Goal: Check status: Check status

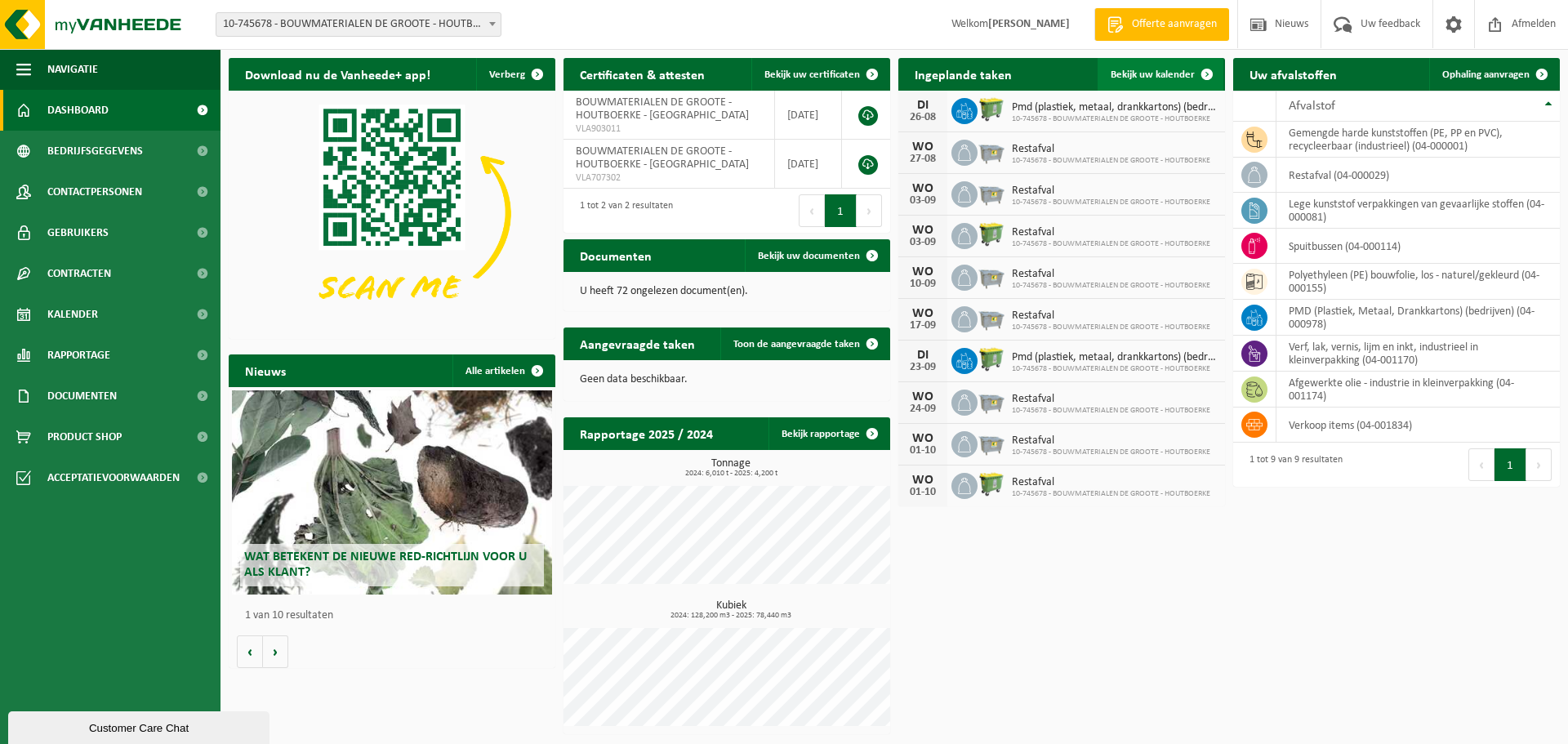
click at [1168, 77] on span "Bekijk uw kalender" at bounding box center [1153, 74] width 84 height 11
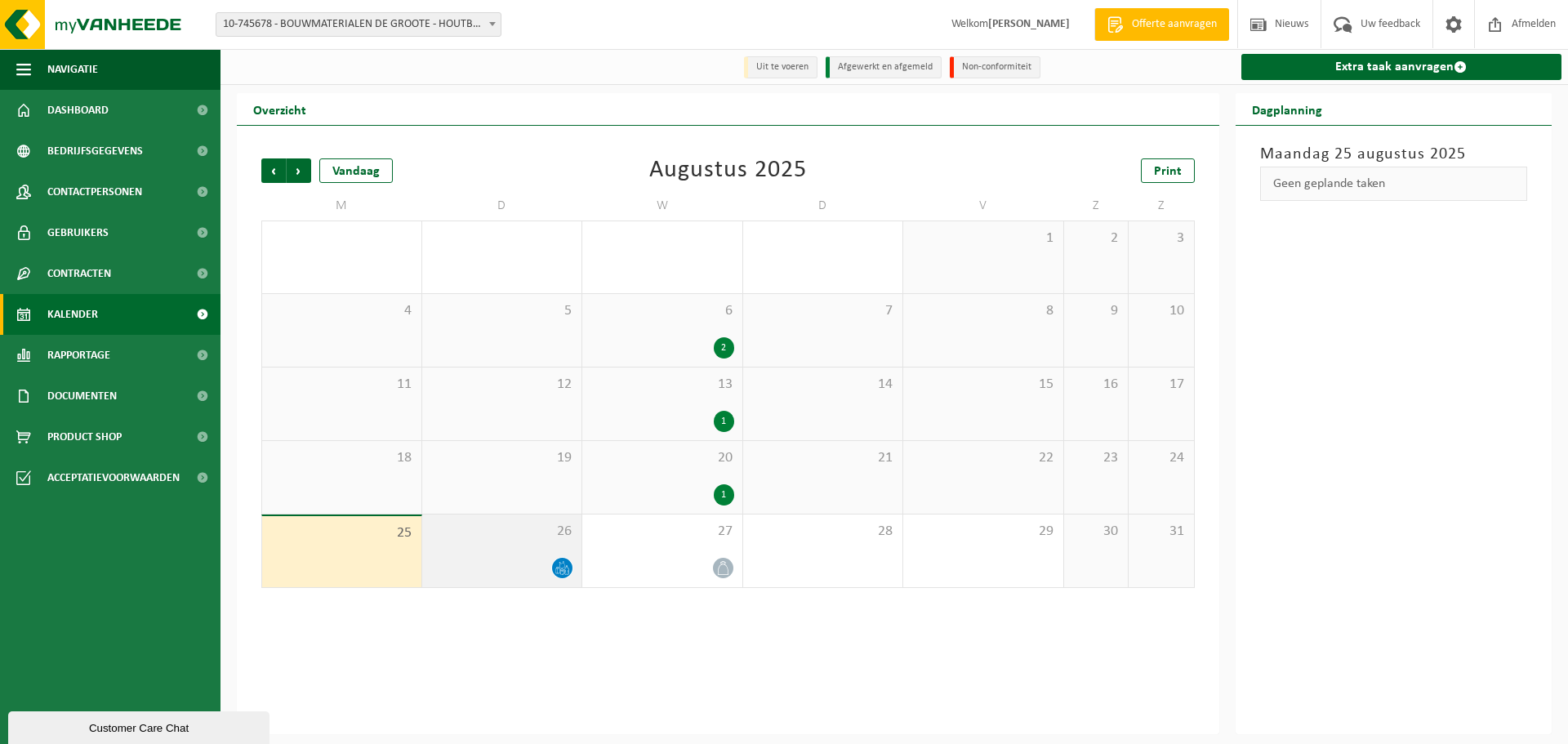
click at [559, 566] on icon at bounding box center [562, 569] width 14 height 14
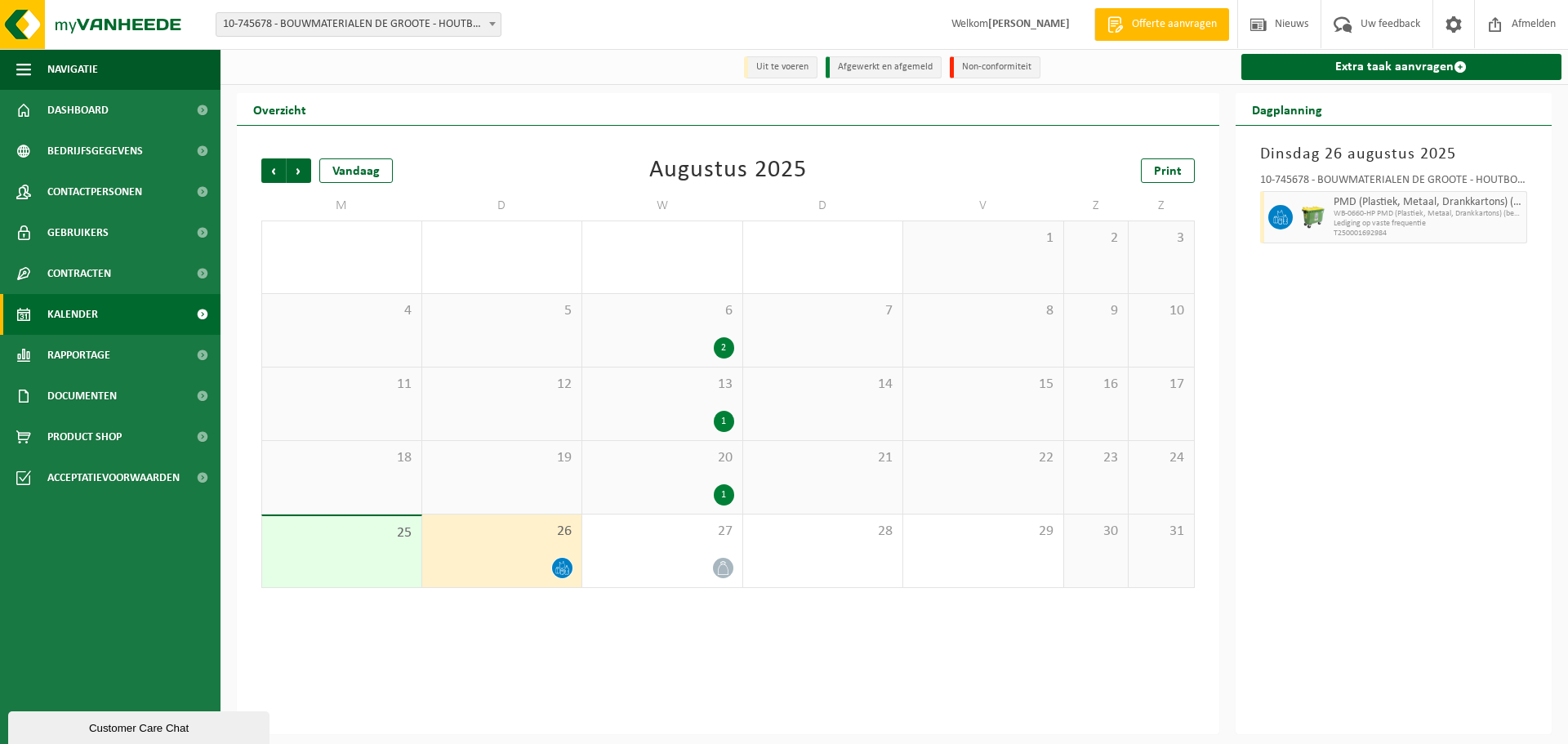
click at [725, 344] on div "2" at bounding box center [724, 348] width 20 height 21
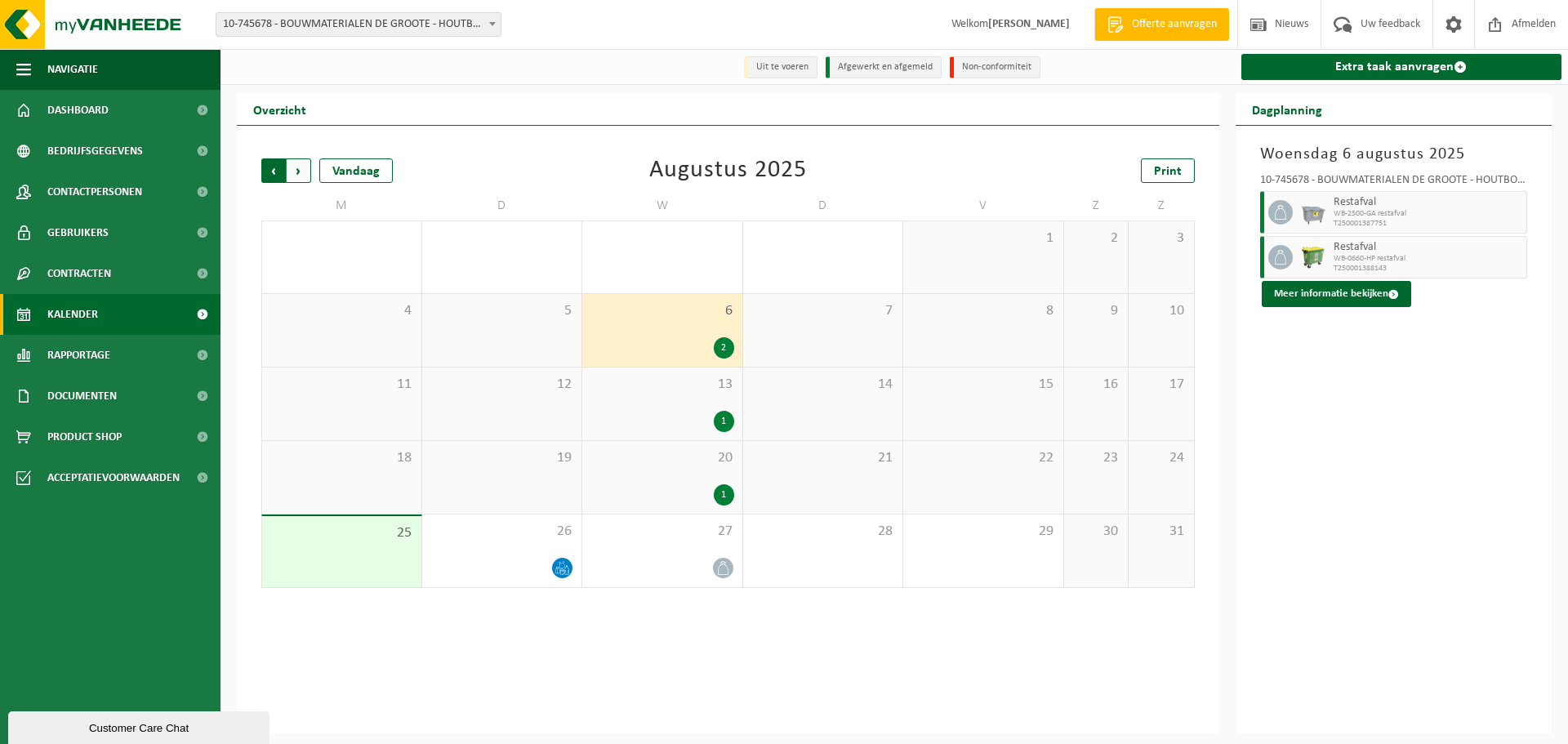
click at [303, 175] on span "Volgende" at bounding box center [299, 171] width 25 height 25
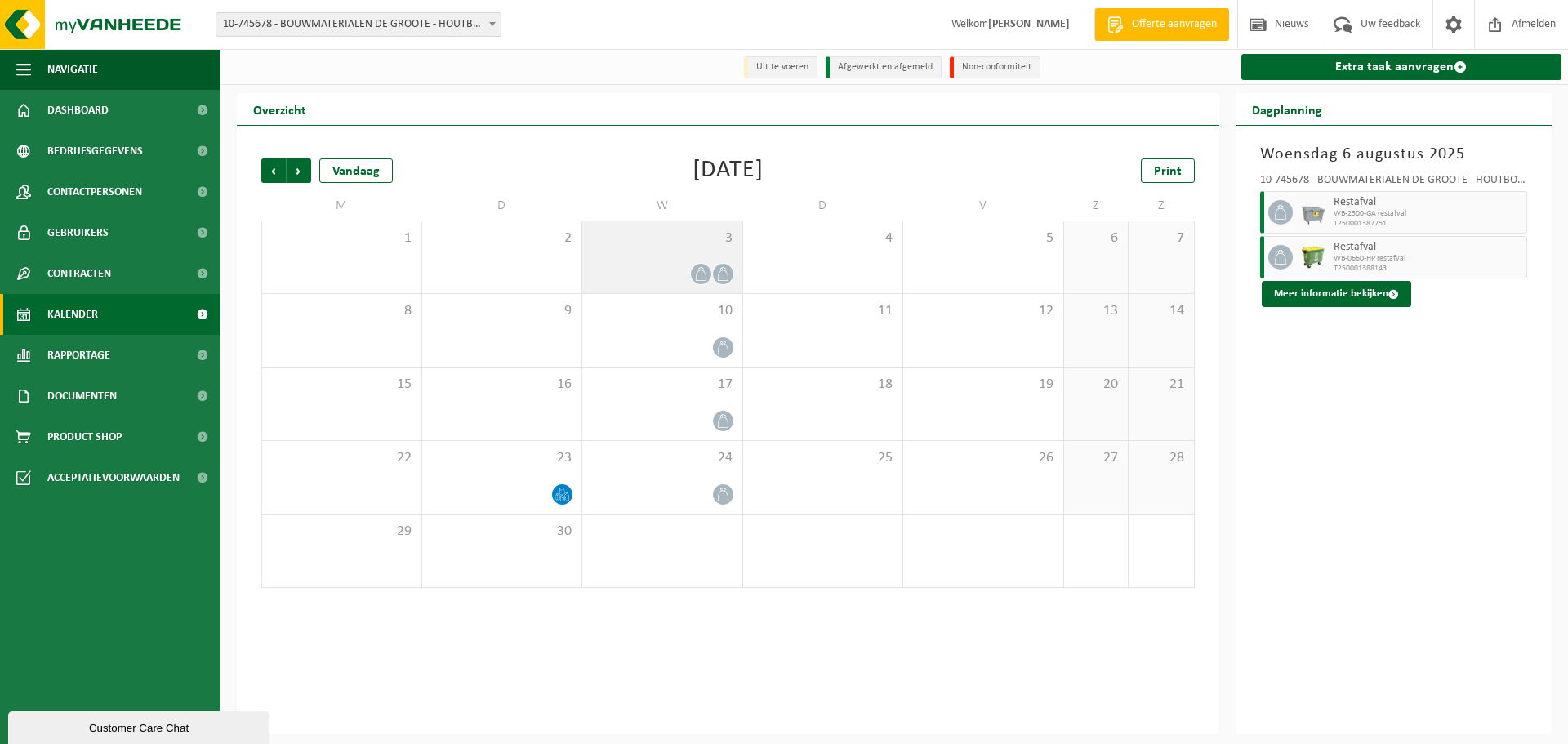
click at [700, 278] on icon at bounding box center [702, 274] width 14 height 14
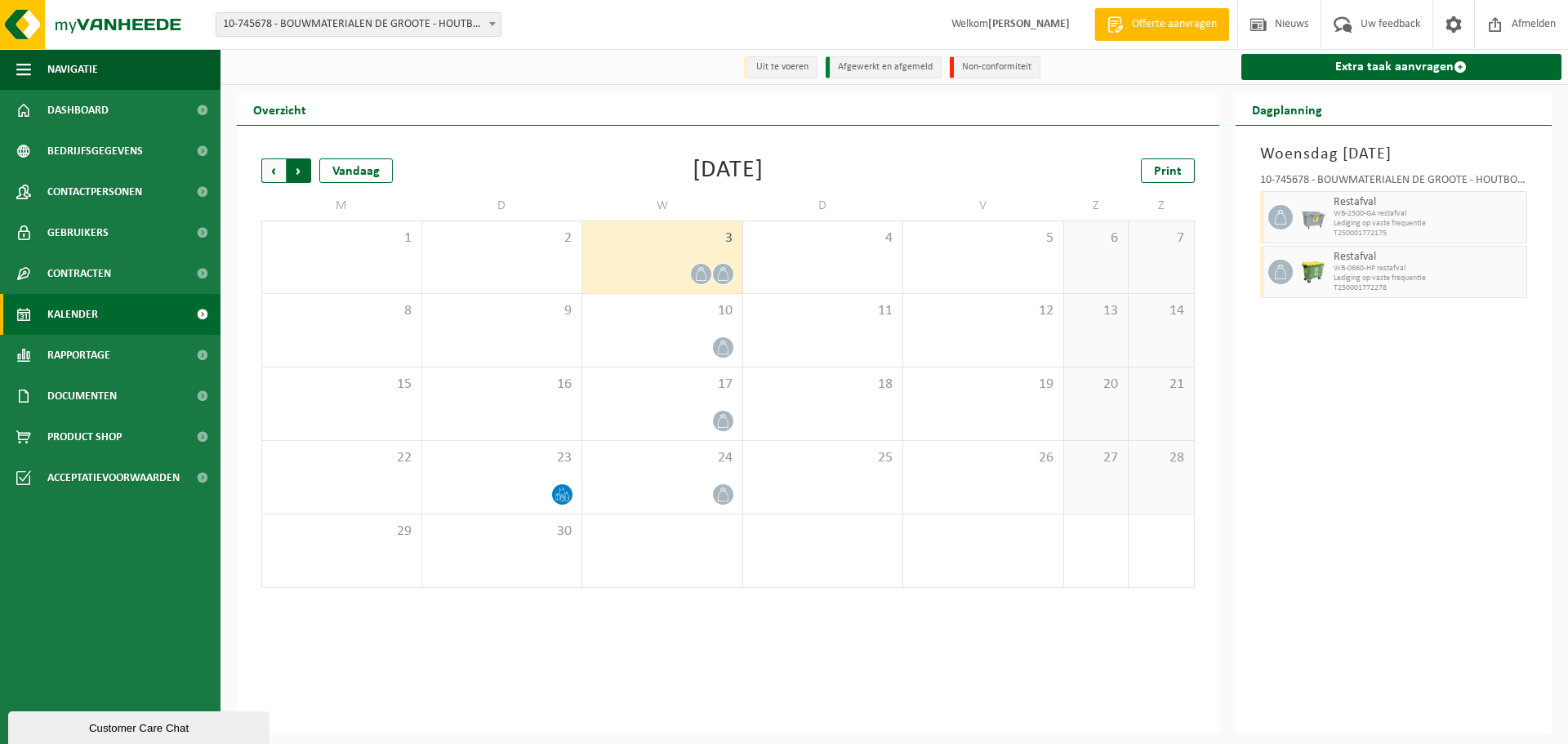
click at [265, 162] on span "Vorige" at bounding box center [273, 171] width 25 height 25
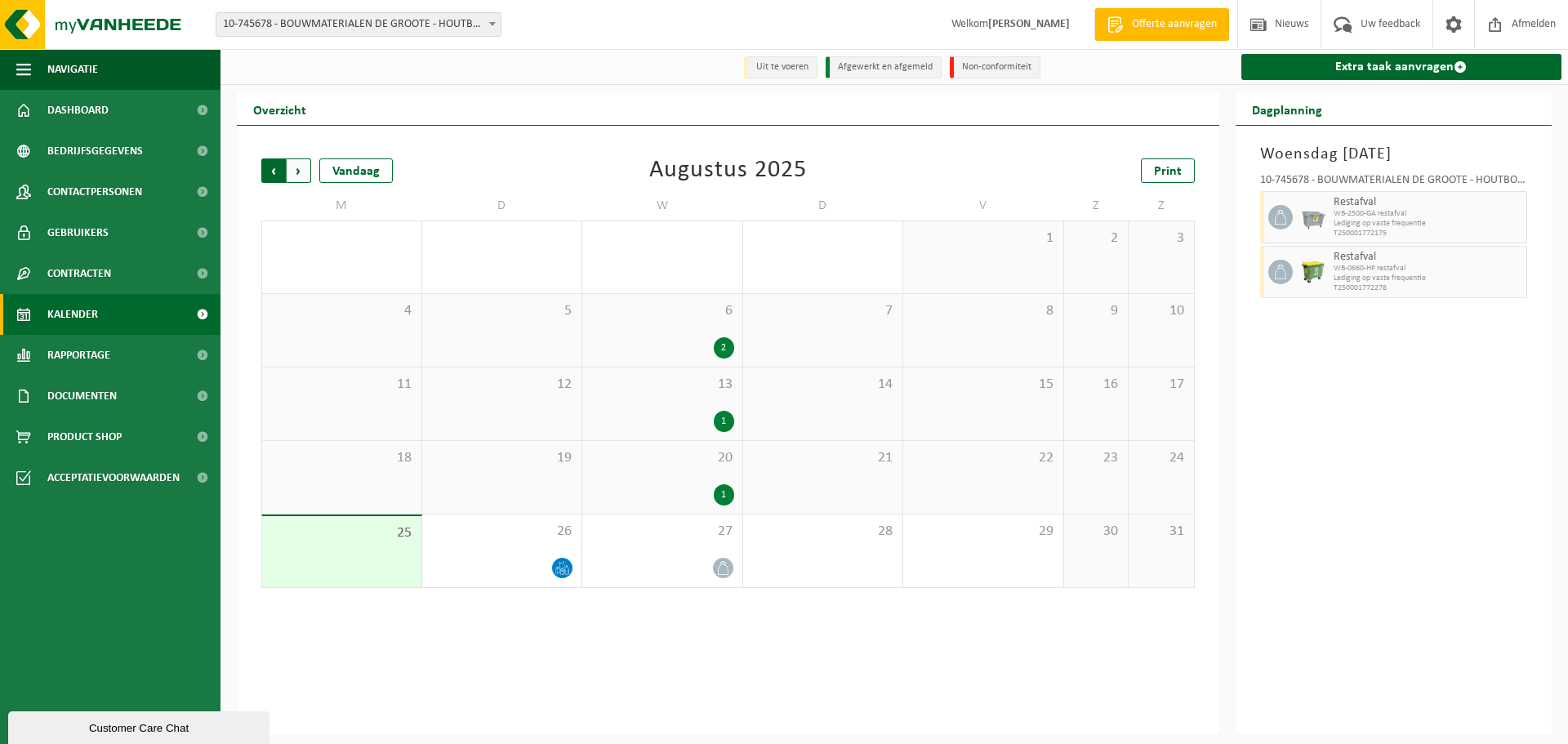
click at [291, 170] on span "Volgende" at bounding box center [299, 171] width 25 height 25
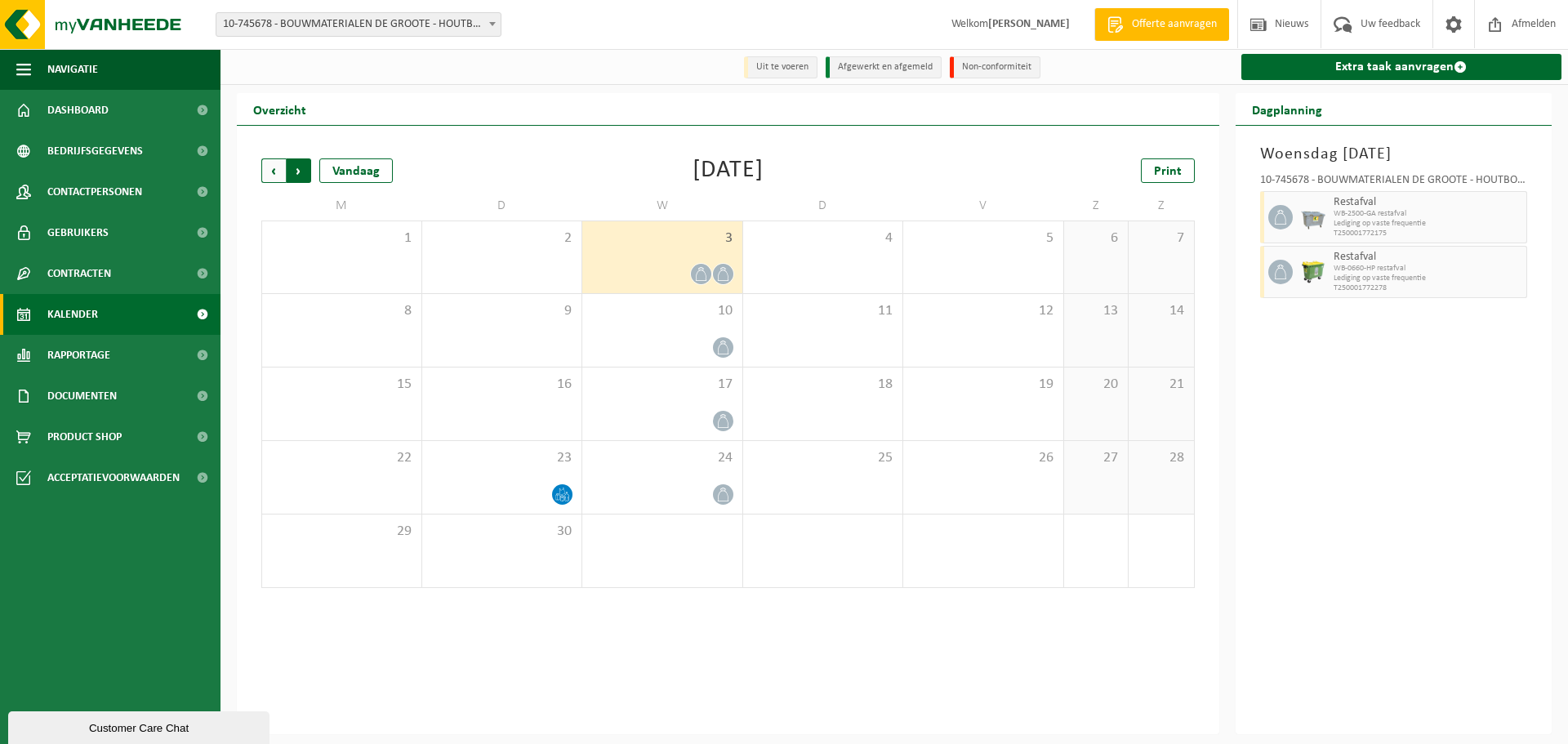
click at [280, 171] on span "Vorige" at bounding box center [273, 171] width 25 height 25
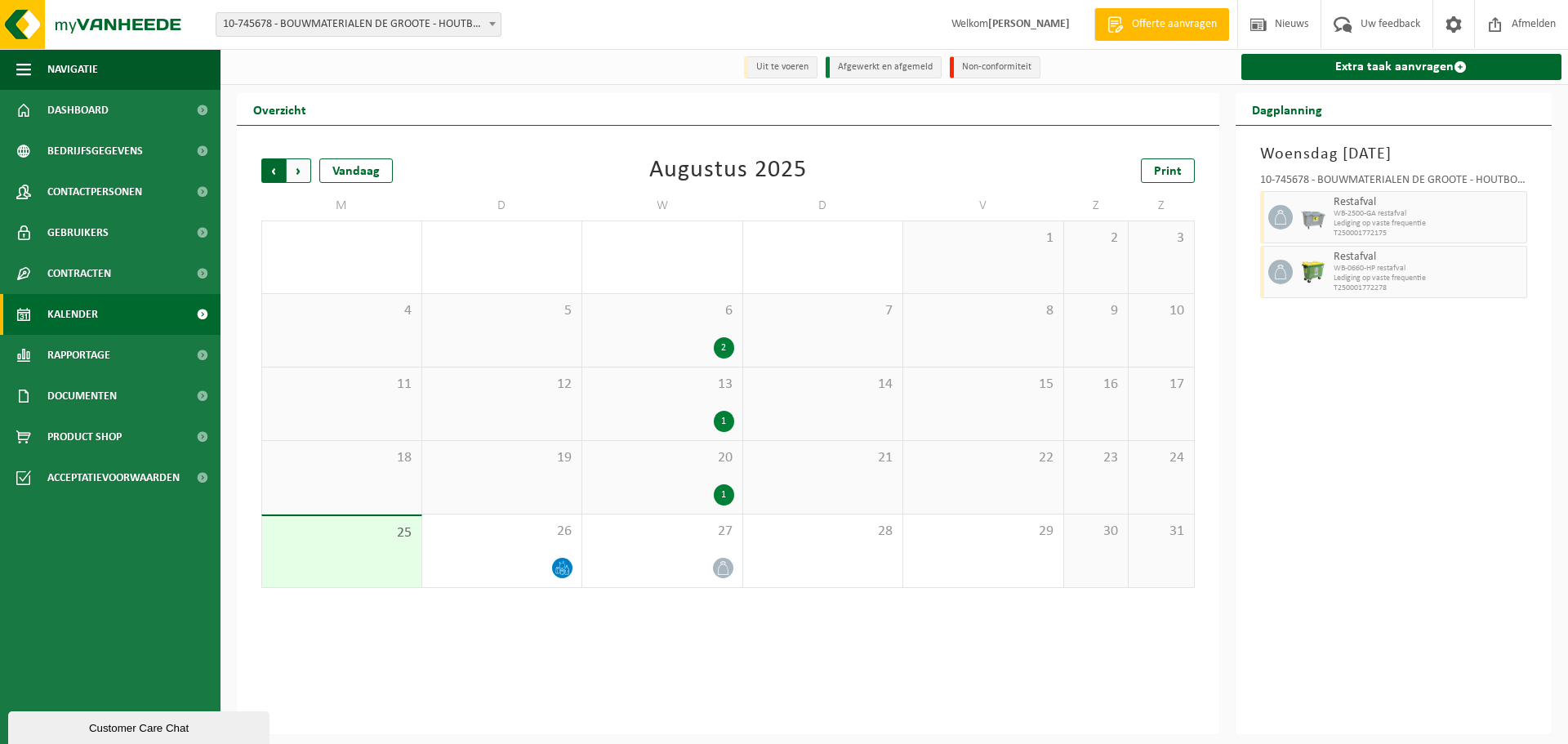
click at [307, 167] on span "Volgende" at bounding box center [299, 171] width 25 height 25
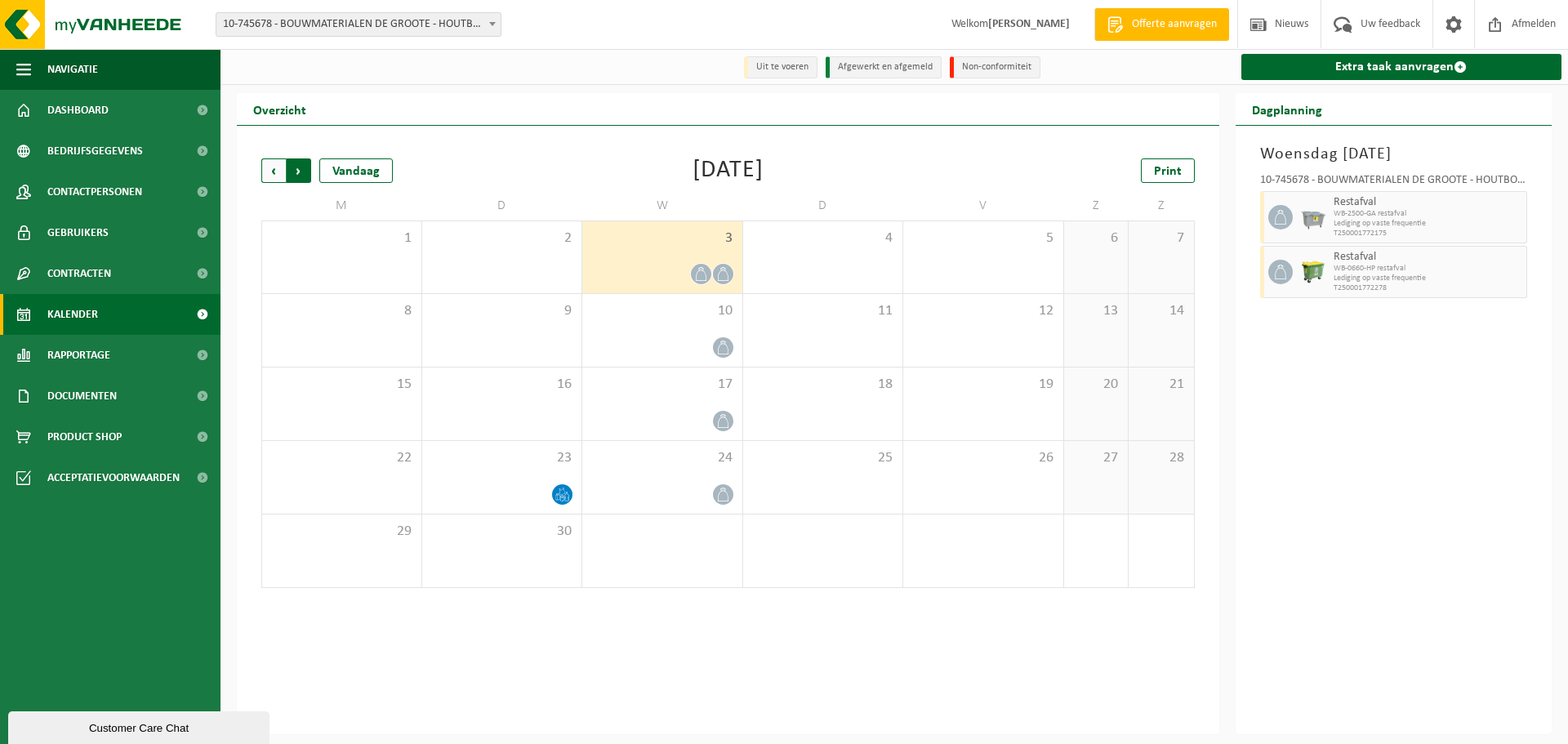
click at [262, 174] on span "Vorige" at bounding box center [273, 171] width 25 height 25
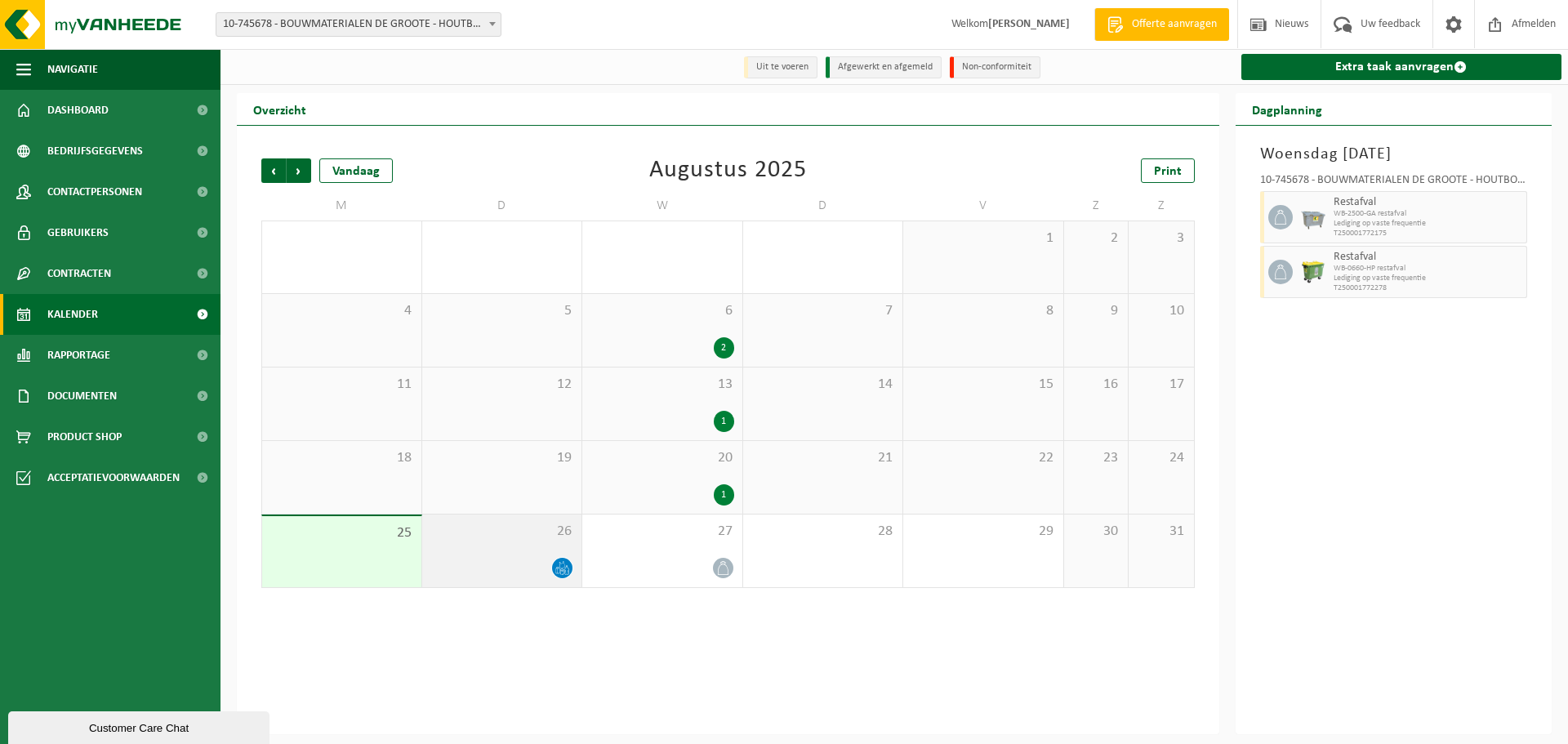
click at [571, 563] on span at bounding box center [562, 568] width 20 height 20
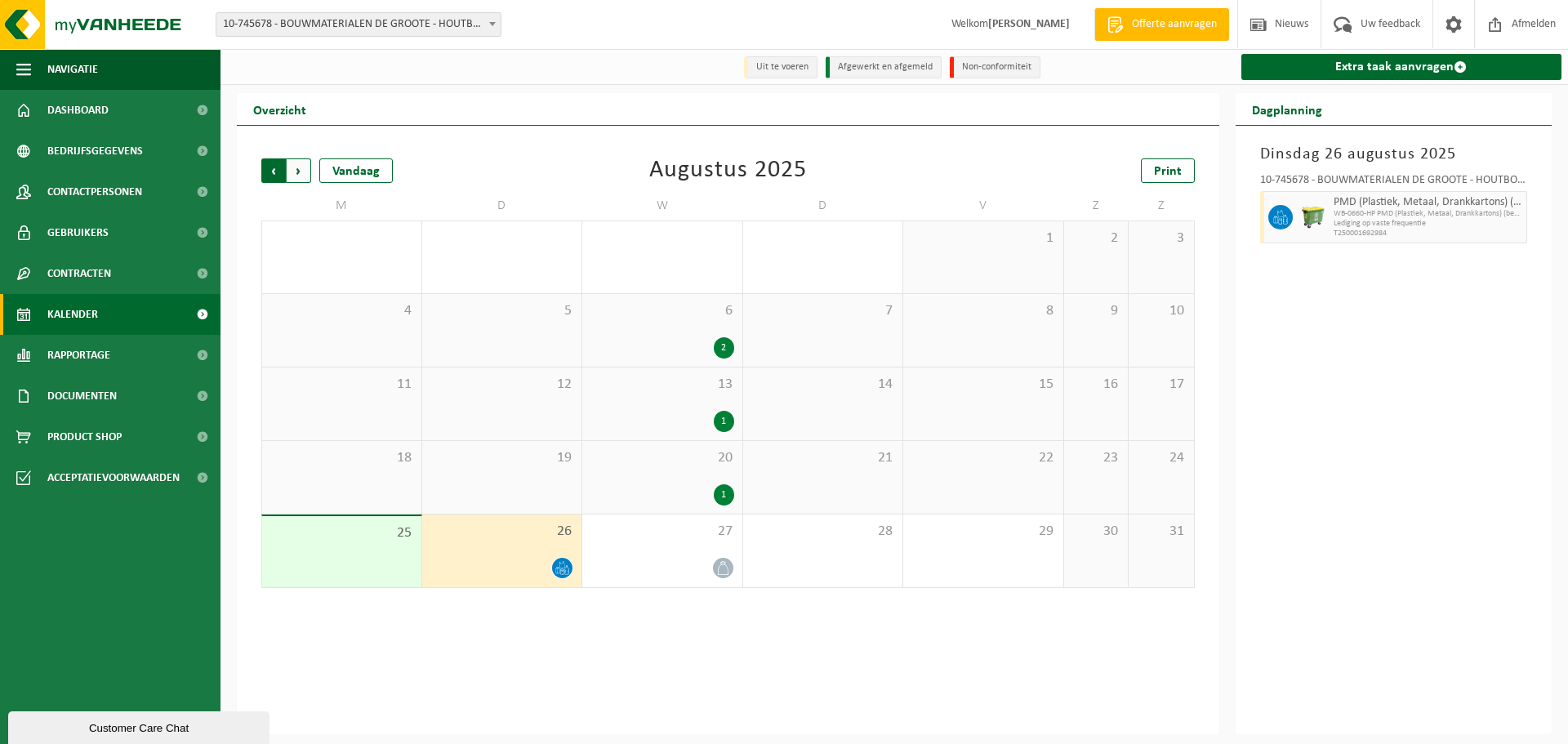
click at [304, 174] on span "Volgende" at bounding box center [299, 171] width 25 height 25
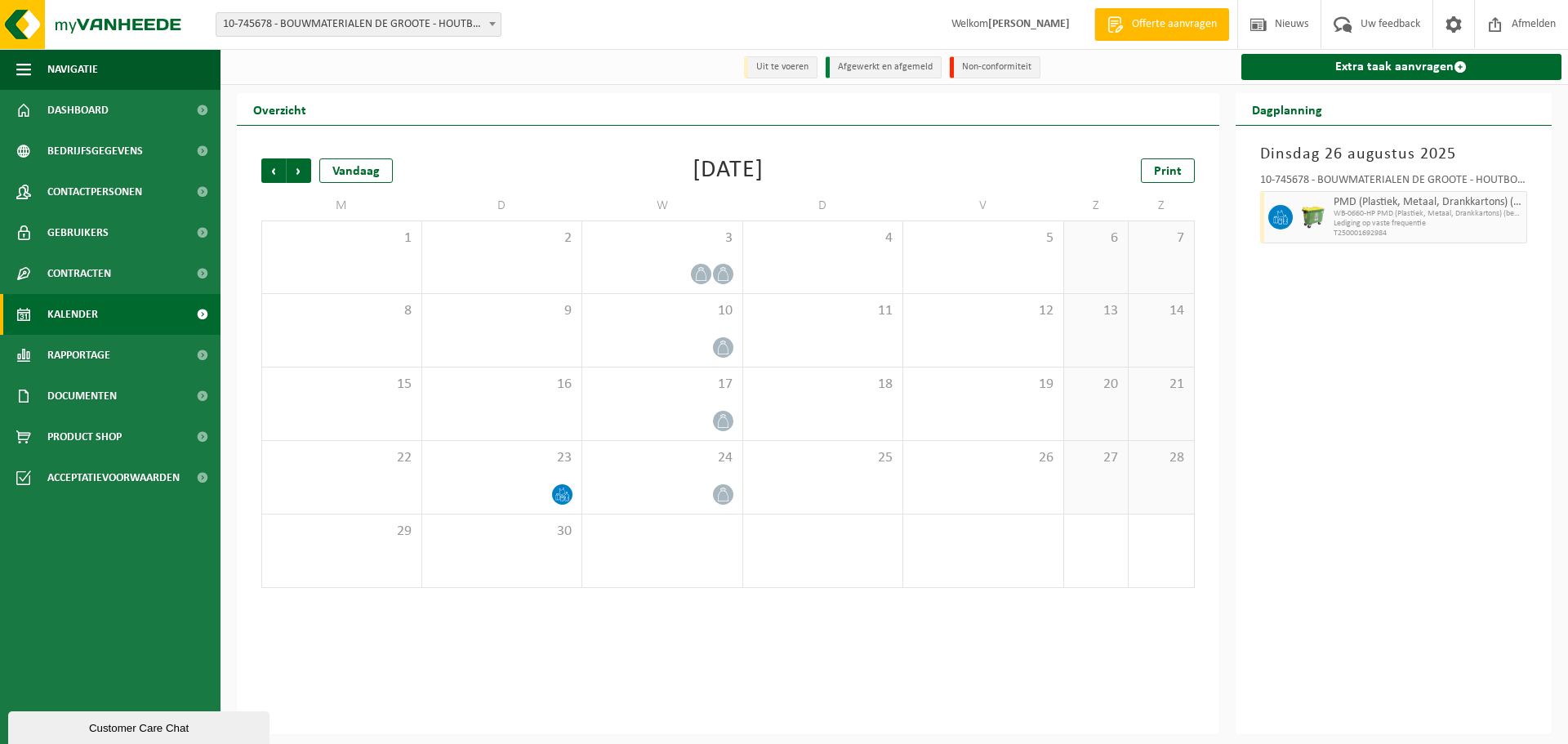
click at [304, 174] on span "Volgende" at bounding box center [299, 171] width 25 height 25
click at [267, 170] on span "Vorige" at bounding box center [273, 171] width 25 height 25
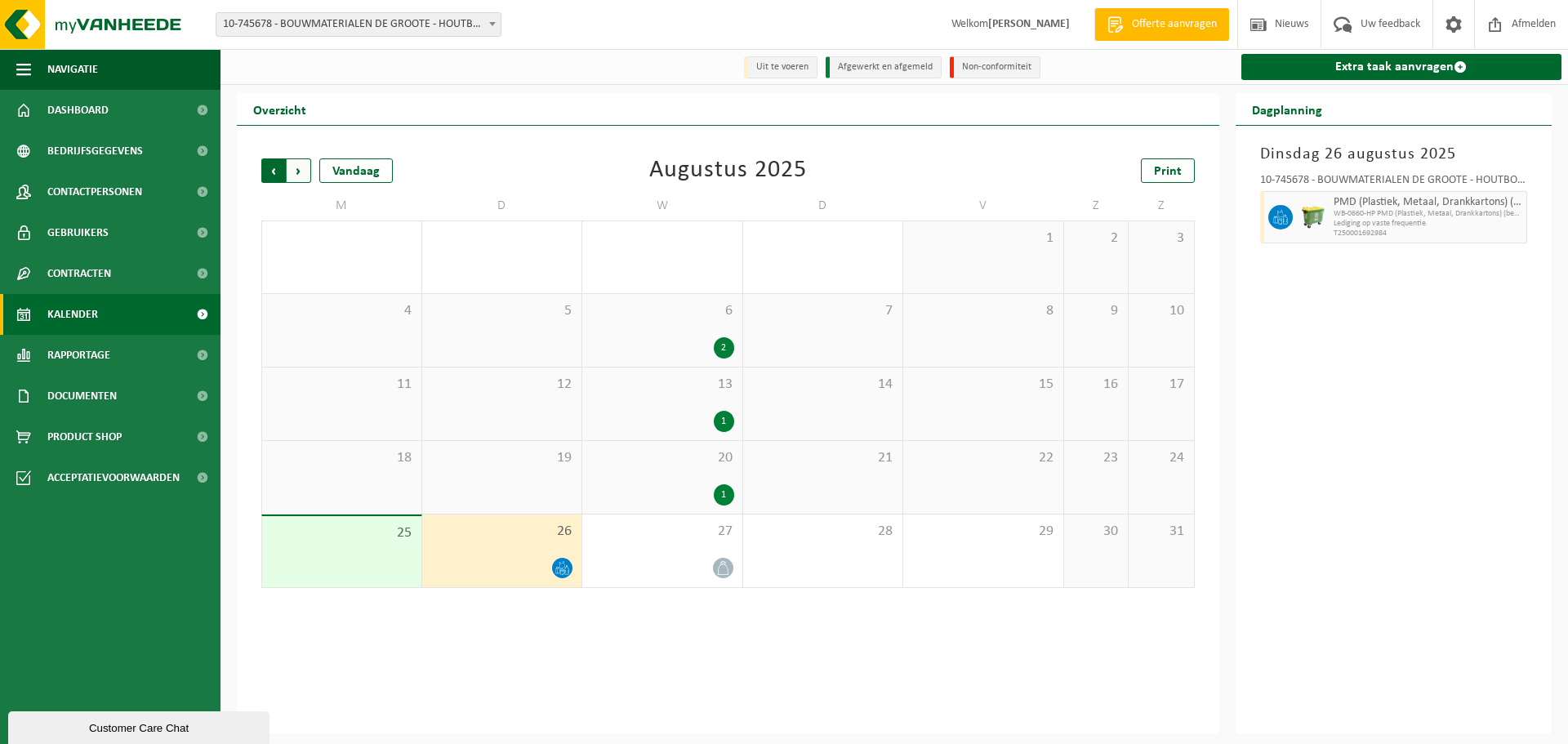
click at [300, 162] on span "Volgende" at bounding box center [299, 171] width 25 height 25
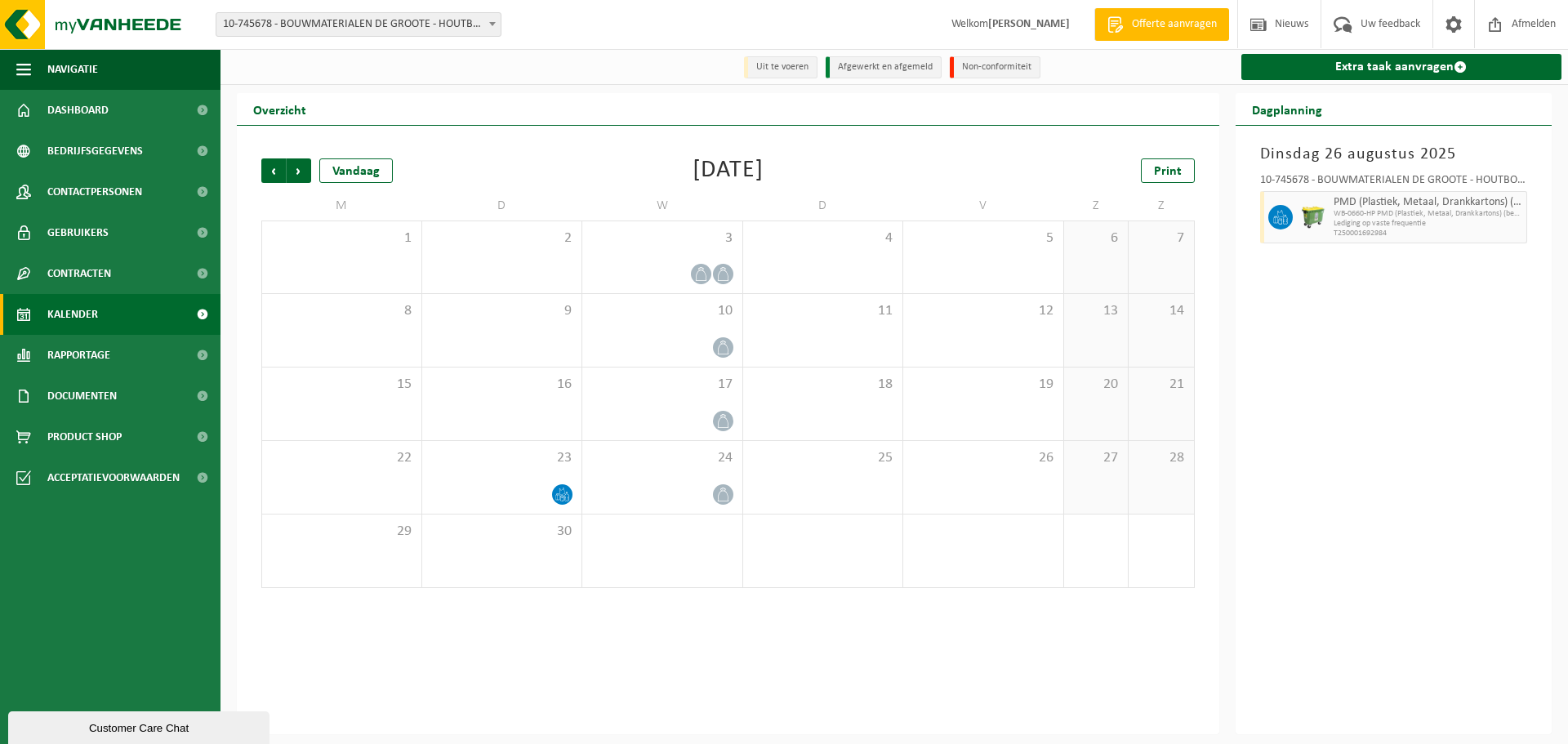
click at [300, 162] on span "Volgende" at bounding box center [299, 171] width 25 height 25
click at [274, 164] on span "Vorige" at bounding box center [273, 171] width 25 height 25
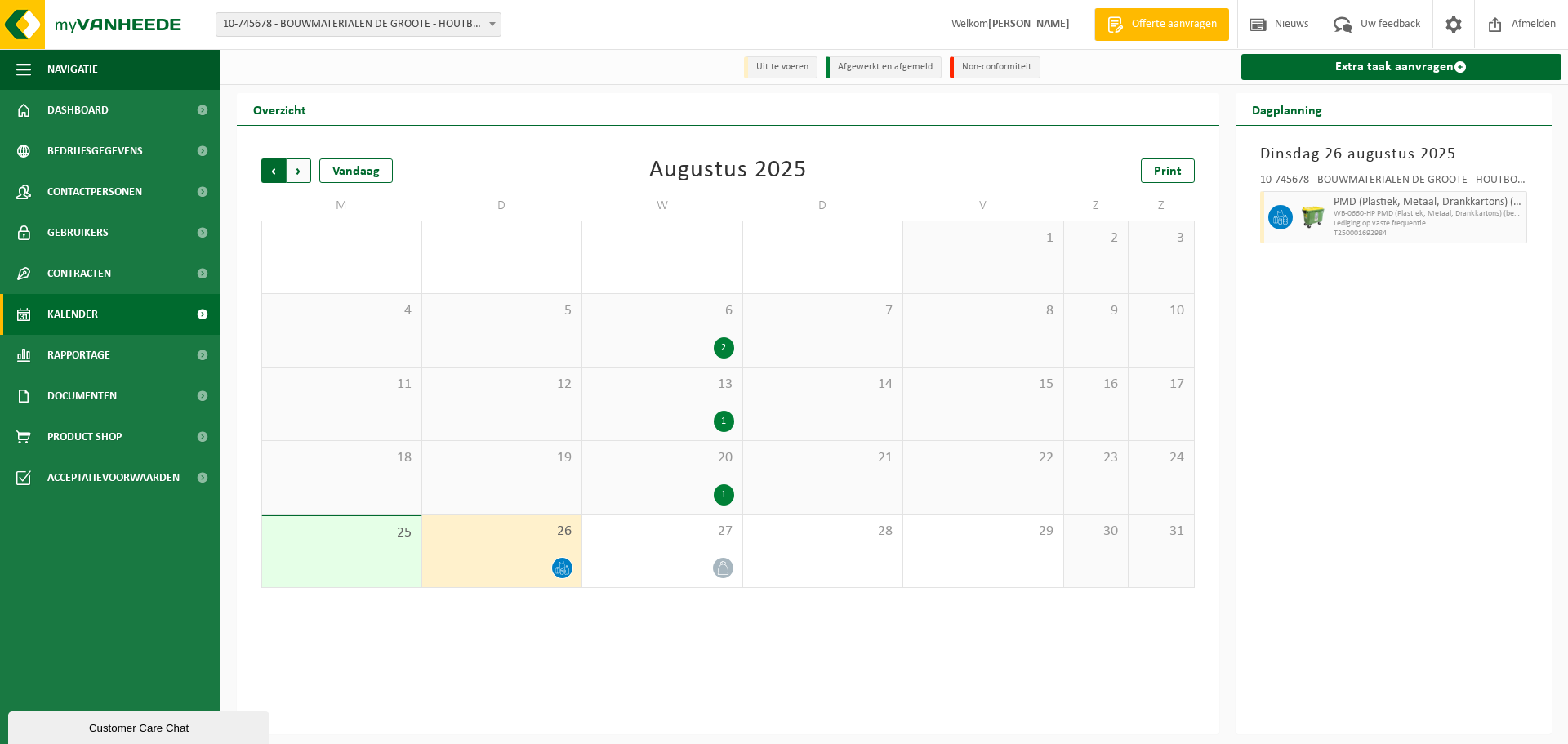
click at [304, 163] on span "Volgende" at bounding box center [299, 171] width 25 height 25
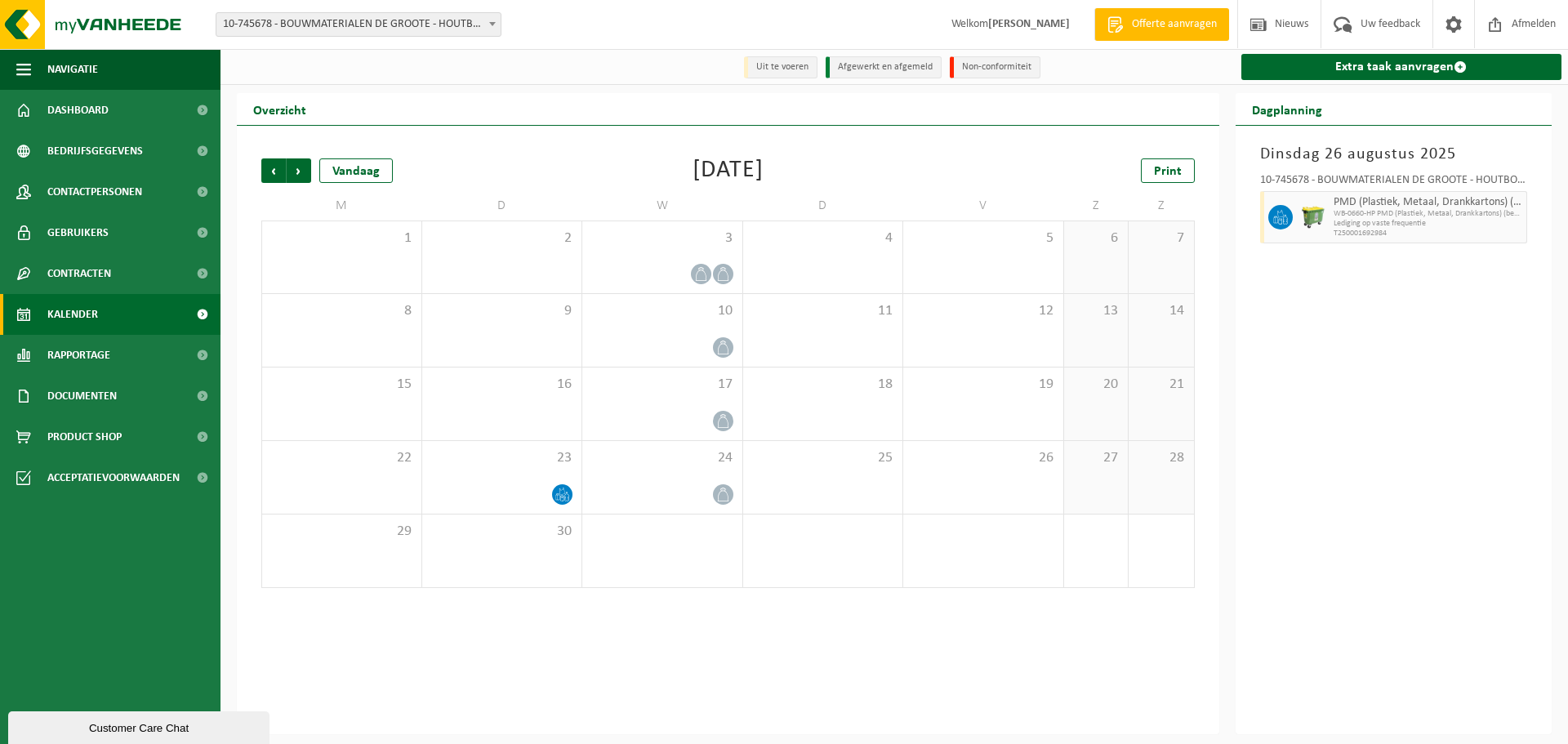
drag, startPoint x: 294, startPoint y: 163, endPoint x: 361, endPoint y: 187, distance: 71.2
click at [296, 165] on span "Volgende" at bounding box center [299, 171] width 25 height 25
click at [271, 164] on span "Vorige" at bounding box center [273, 171] width 25 height 25
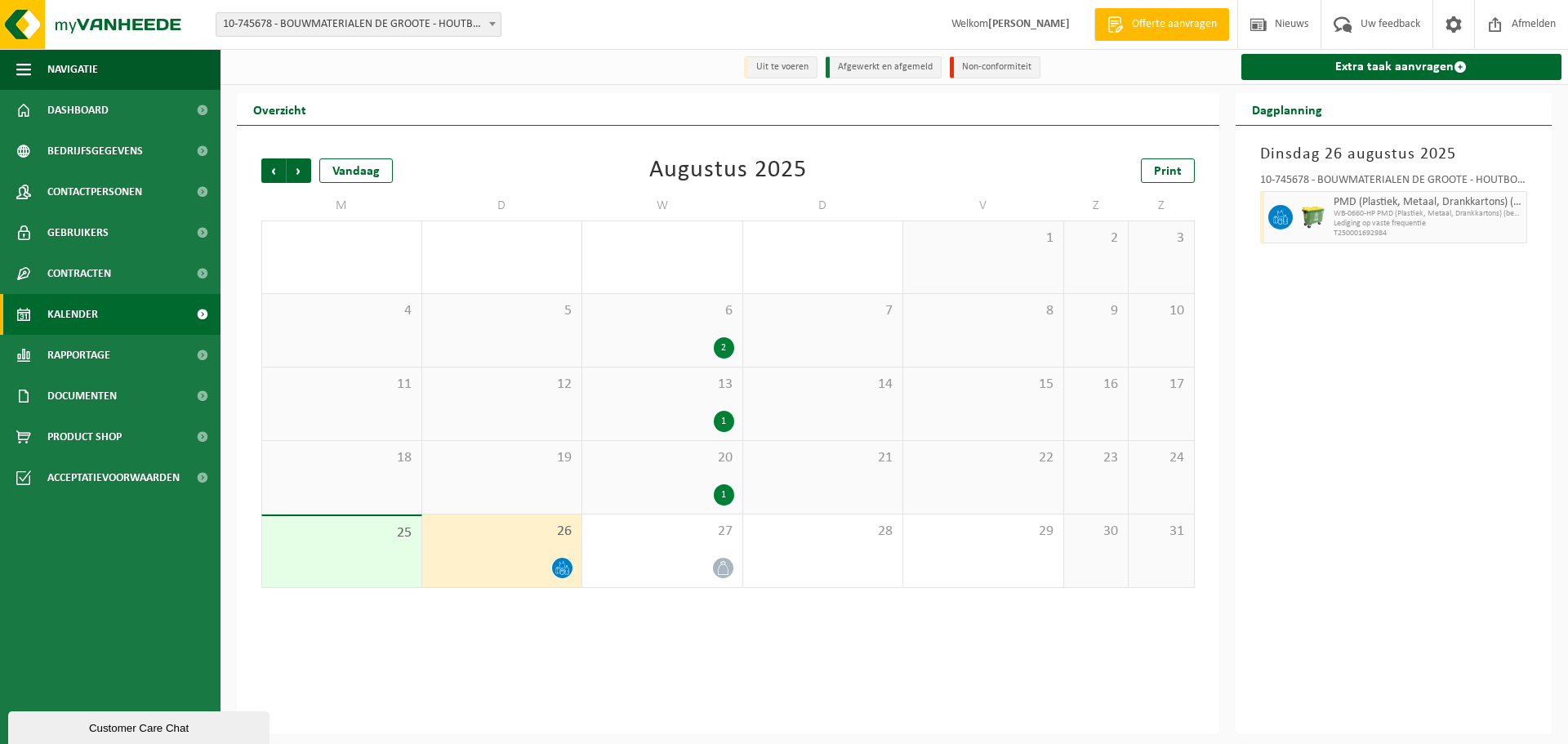
click at [271, 164] on span "Vorige" at bounding box center [273, 171] width 25 height 25
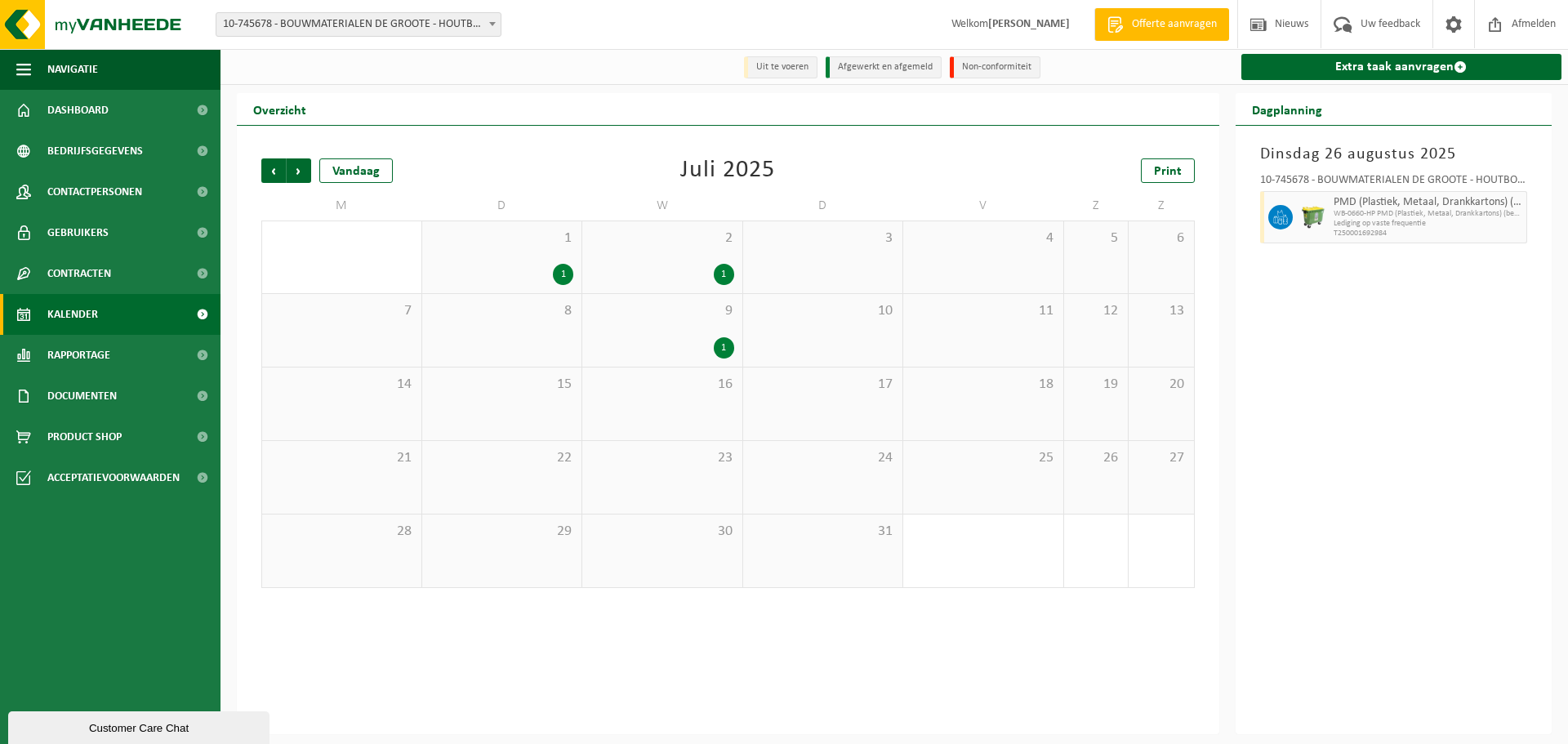
click at [271, 164] on span "Vorige" at bounding box center [273, 171] width 25 height 25
click at [298, 174] on span "Volgende" at bounding box center [299, 171] width 25 height 25
click at [559, 273] on div "1" at bounding box center [562, 274] width 20 height 21
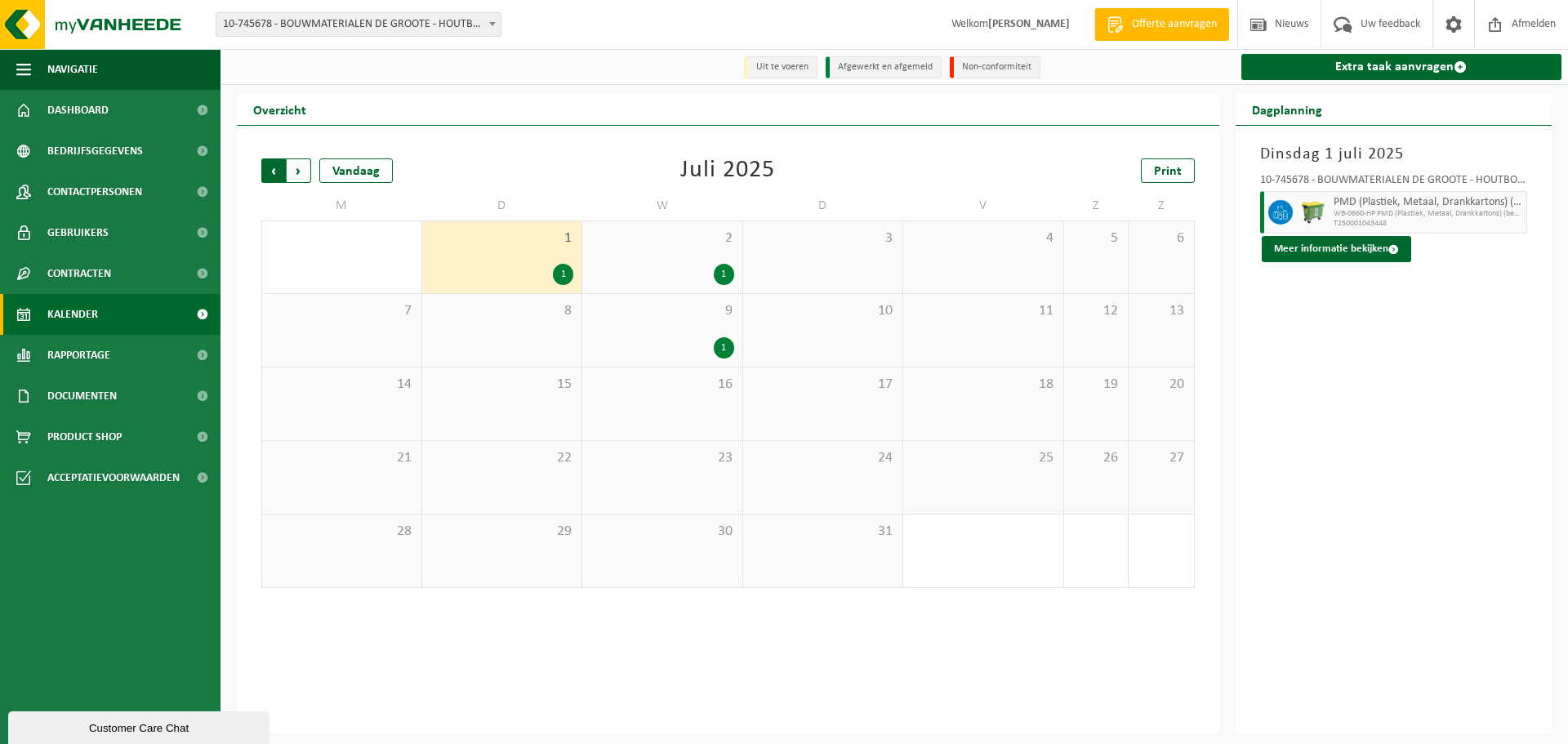
click at [299, 175] on span "Volgende" at bounding box center [299, 171] width 25 height 25
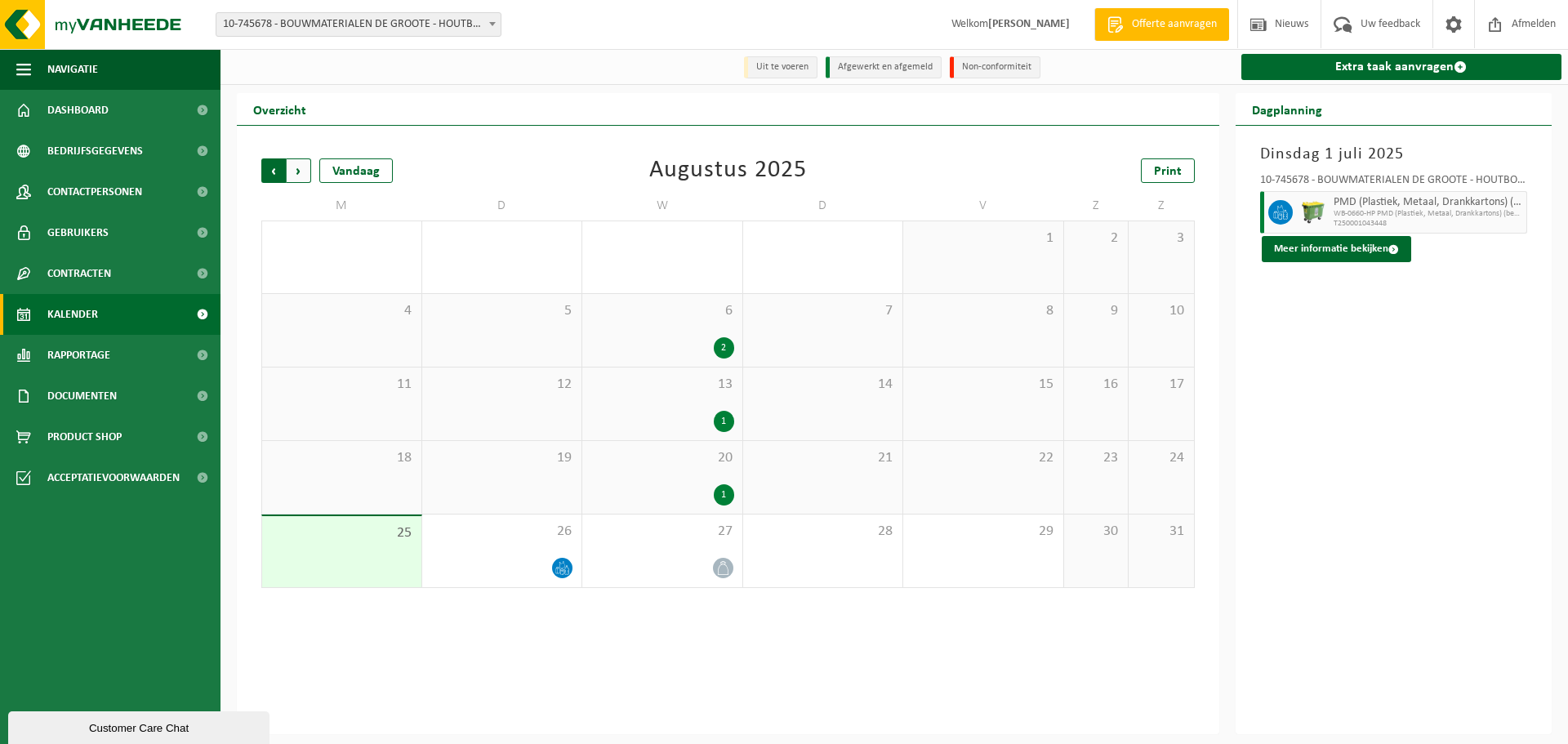
click at [299, 168] on span "Volgende" at bounding box center [299, 171] width 25 height 25
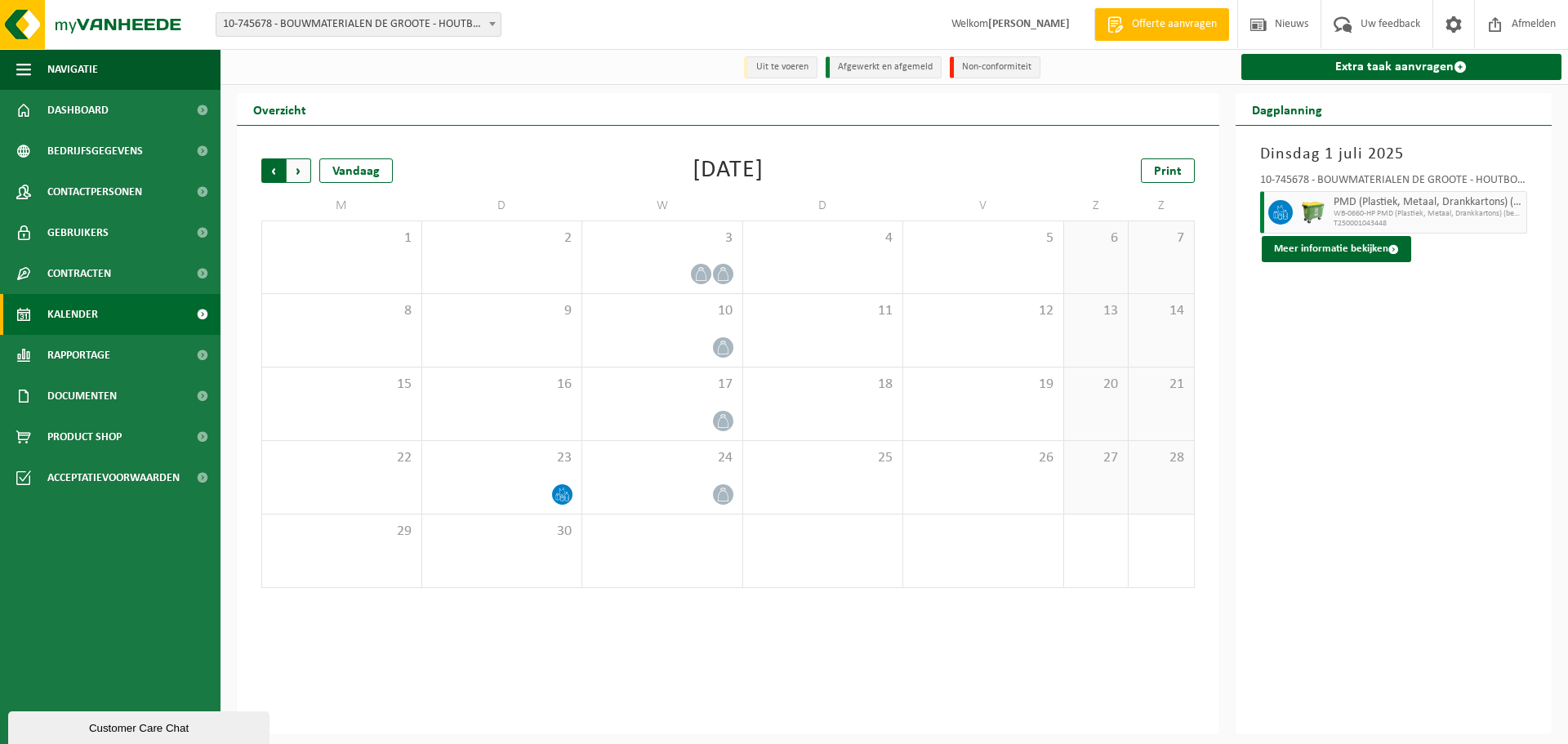
click at [293, 171] on span "Volgende" at bounding box center [299, 171] width 25 height 25
click at [271, 168] on span "Vorige" at bounding box center [273, 171] width 25 height 25
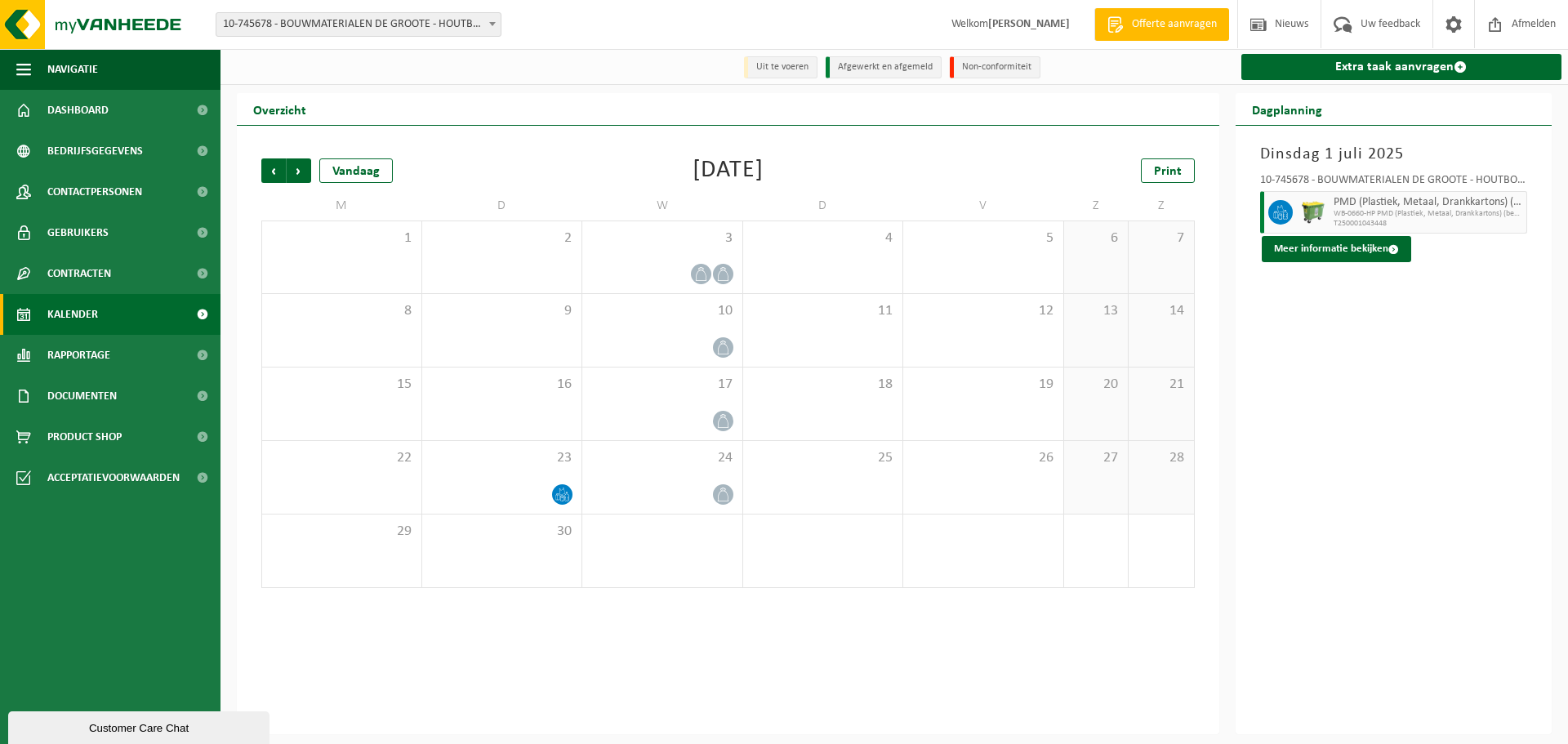
click at [271, 168] on span "Vorige" at bounding box center [273, 171] width 25 height 25
